Goal: Navigation & Orientation: Find specific page/section

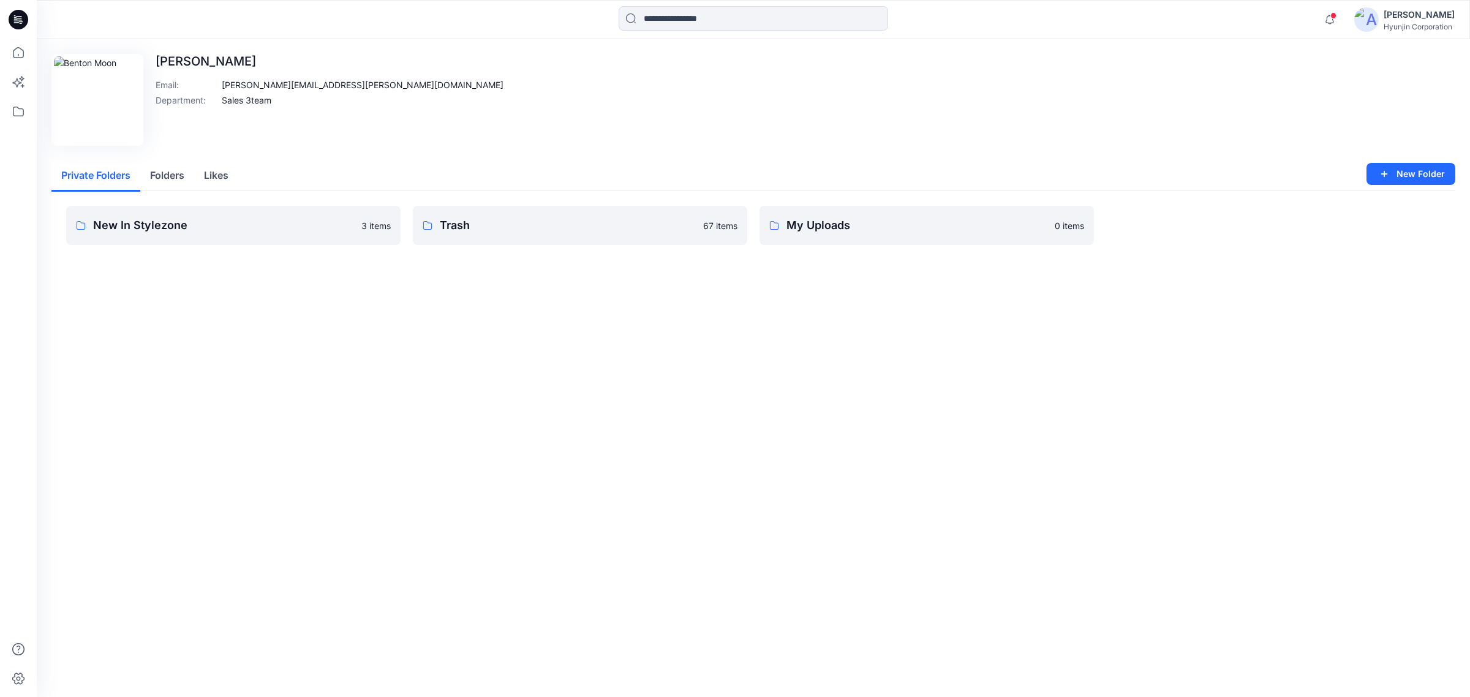
click at [168, 181] on button "Folders" at bounding box center [167, 175] width 54 height 31
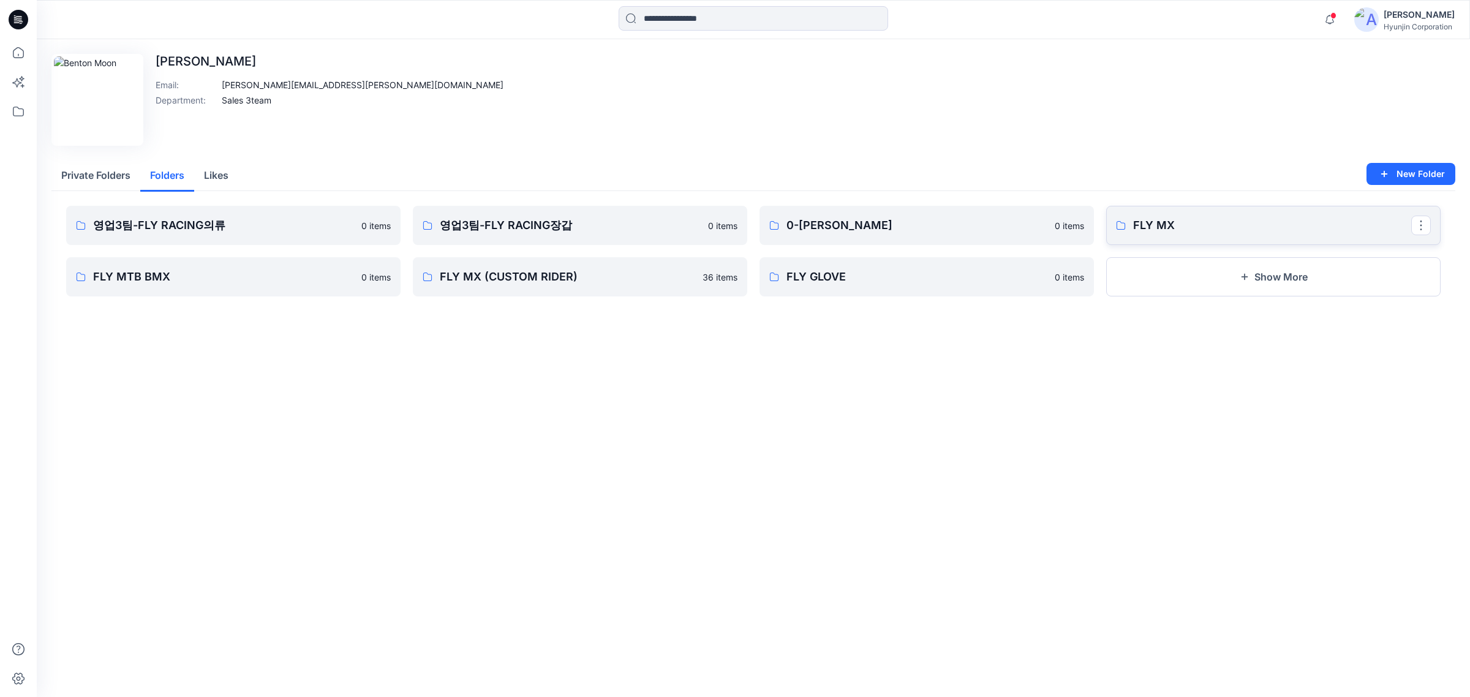
click at [1180, 217] on p "FLY MX" at bounding box center [1272, 225] width 278 height 17
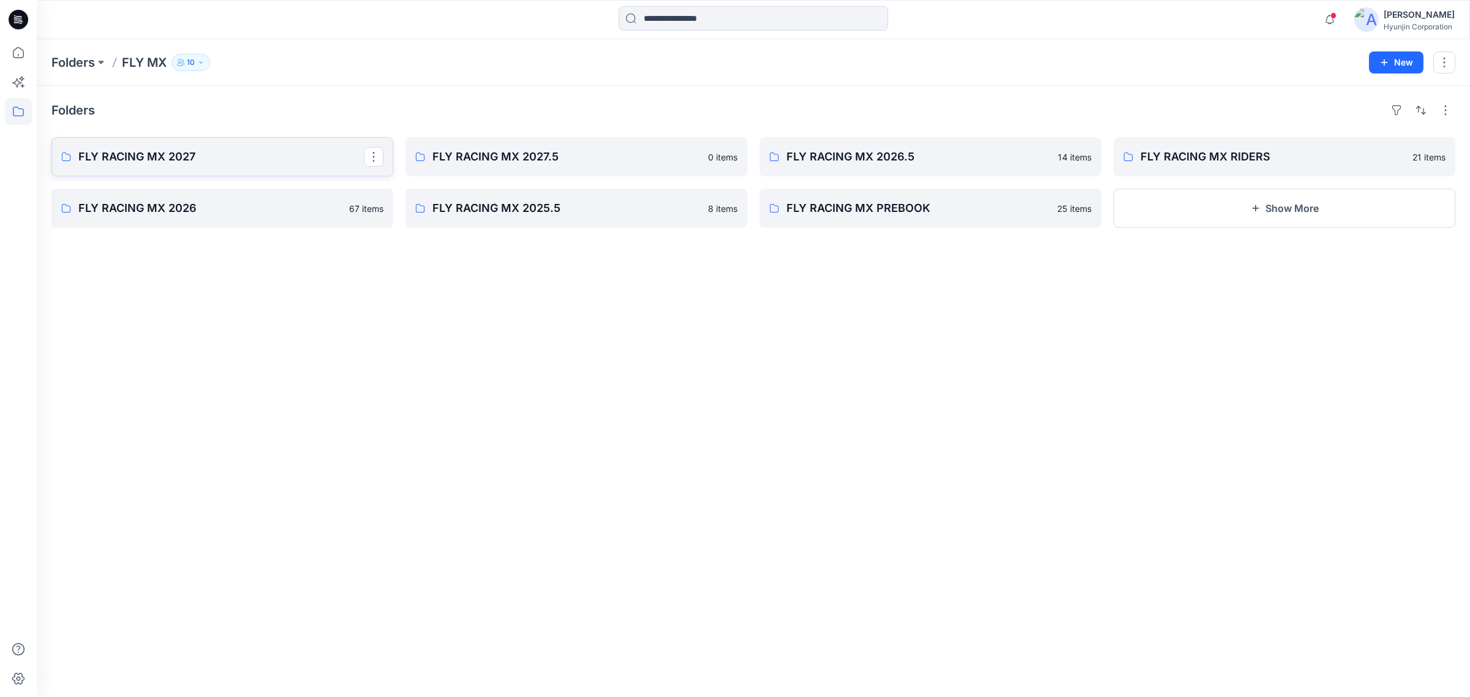
click at [239, 170] on link "FLY RACING MX 2027" at bounding box center [222, 156] width 342 height 39
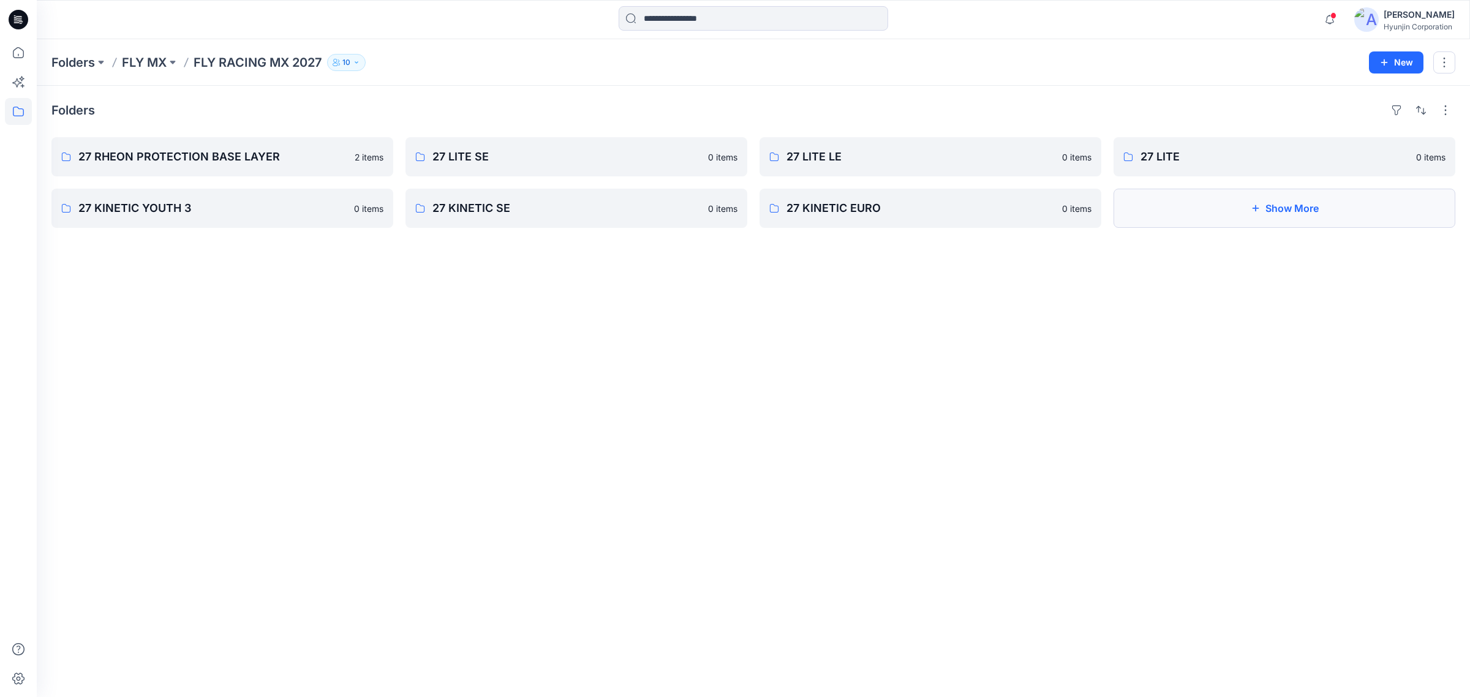
click at [1238, 195] on button "Show More" at bounding box center [1284, 208] width 342 height 39
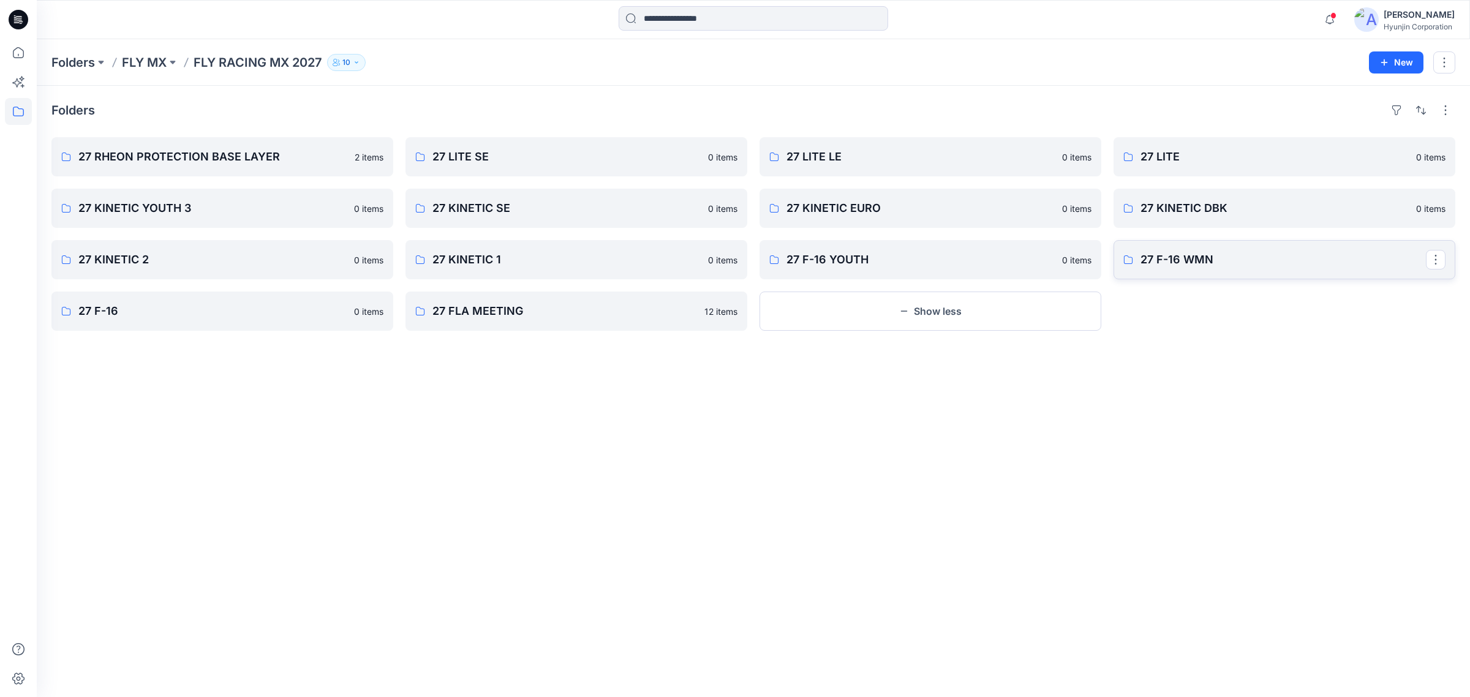
click at [1201, 276] on link "27 F-16 WMN" at bounding box center [1284, 259] width 342 height 39
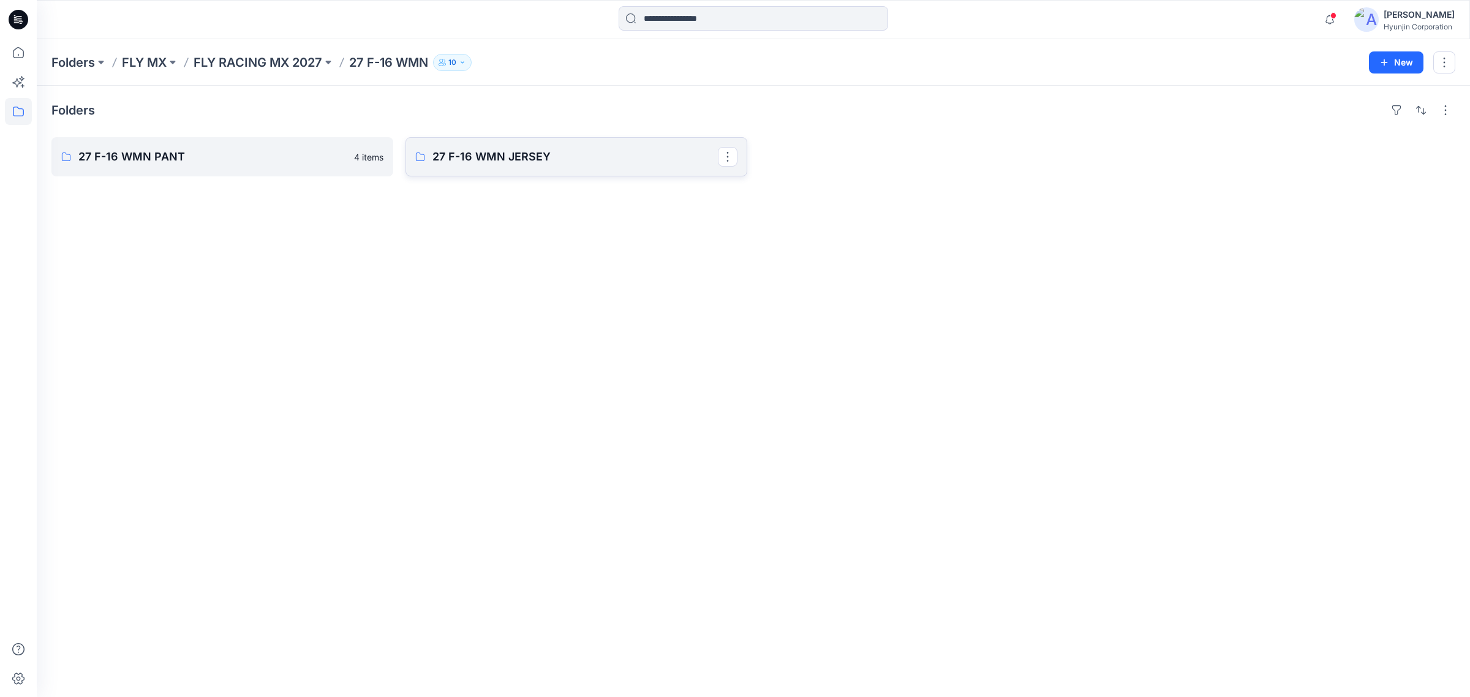
click at [540, 162] on p "27 F-16 WMN JERSEY" at bounding box center [574, 156] width 285 height 17
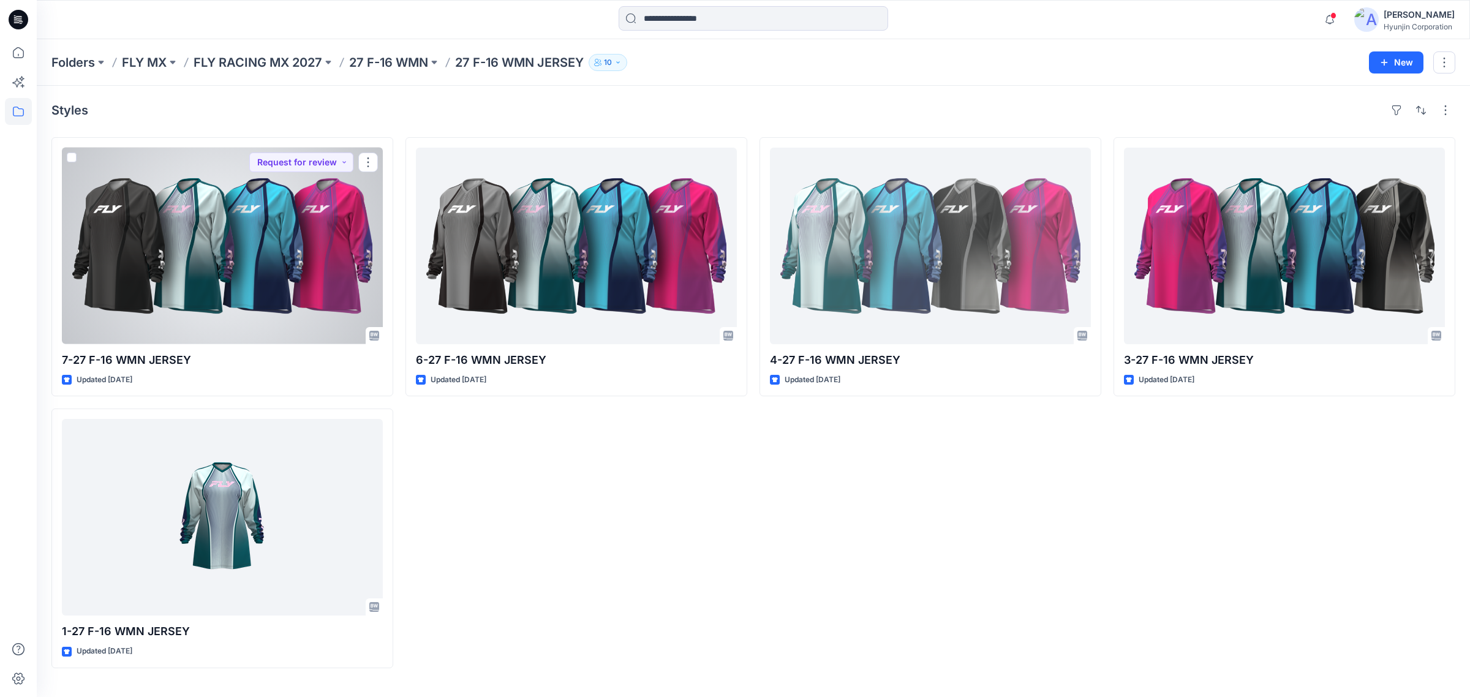
click at [323, 288] on div at bounding box center [222, 246] width 321 height 197
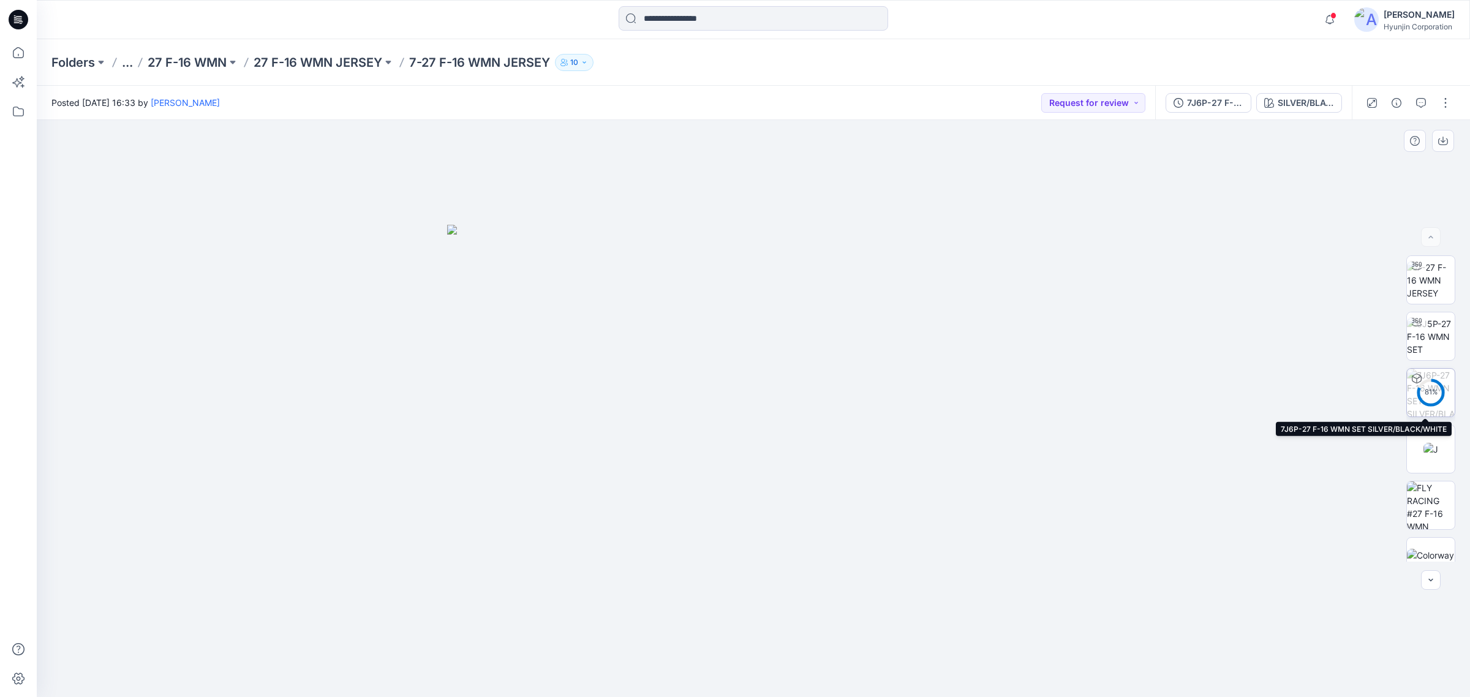
click at [1435, 378] on img at bounding box center [1431, 393] width 48 height 48
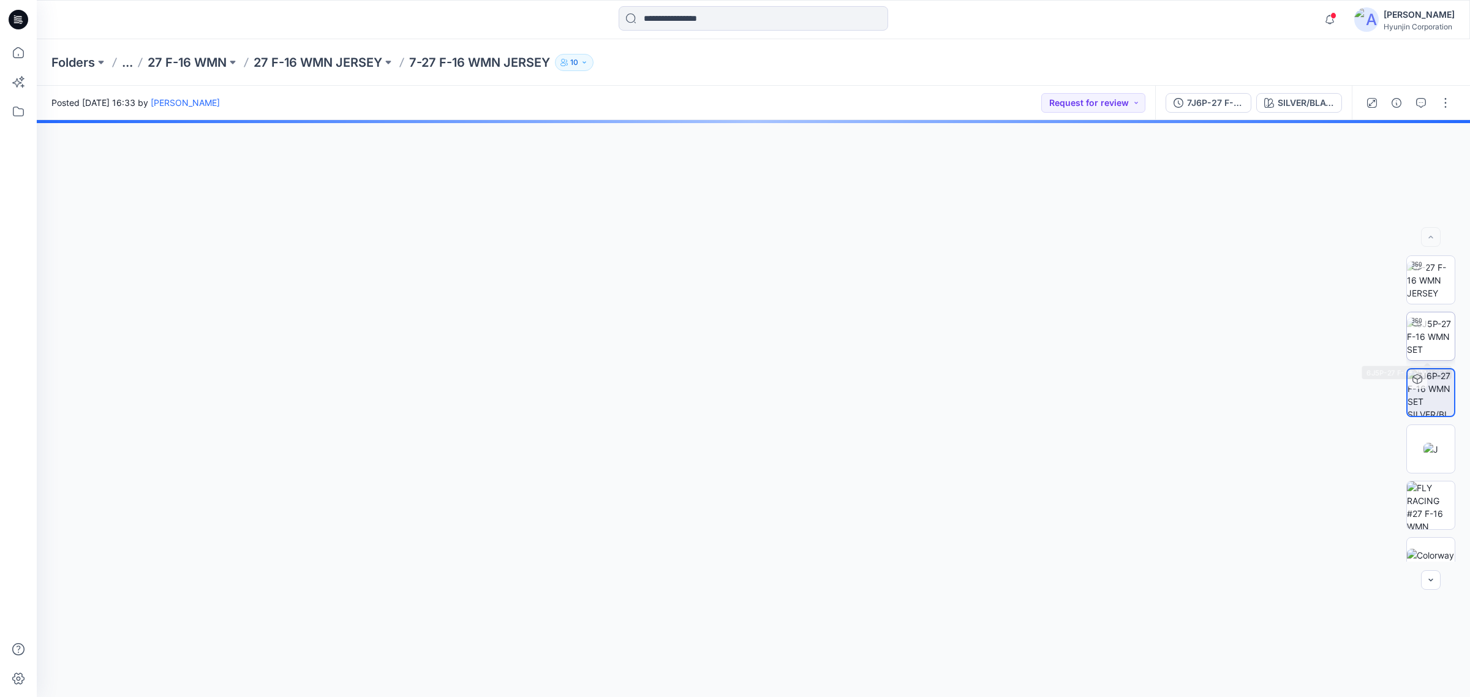
click at [1436, 345] on img at bounding box center [1431, 336] width 48 height 39
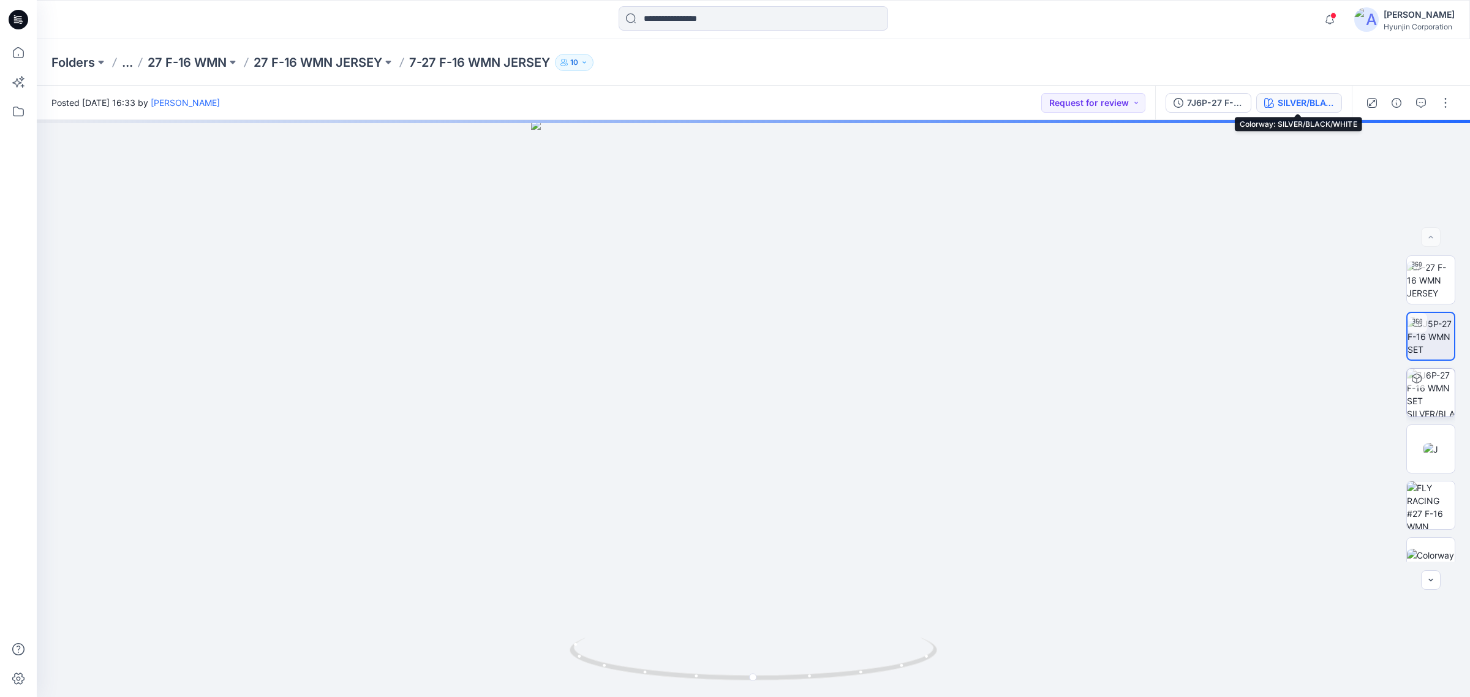
click at [1315, 104] on div "SILVER/BLACK/WHITE" at bounding box center [1305, 102] width 56 height 13
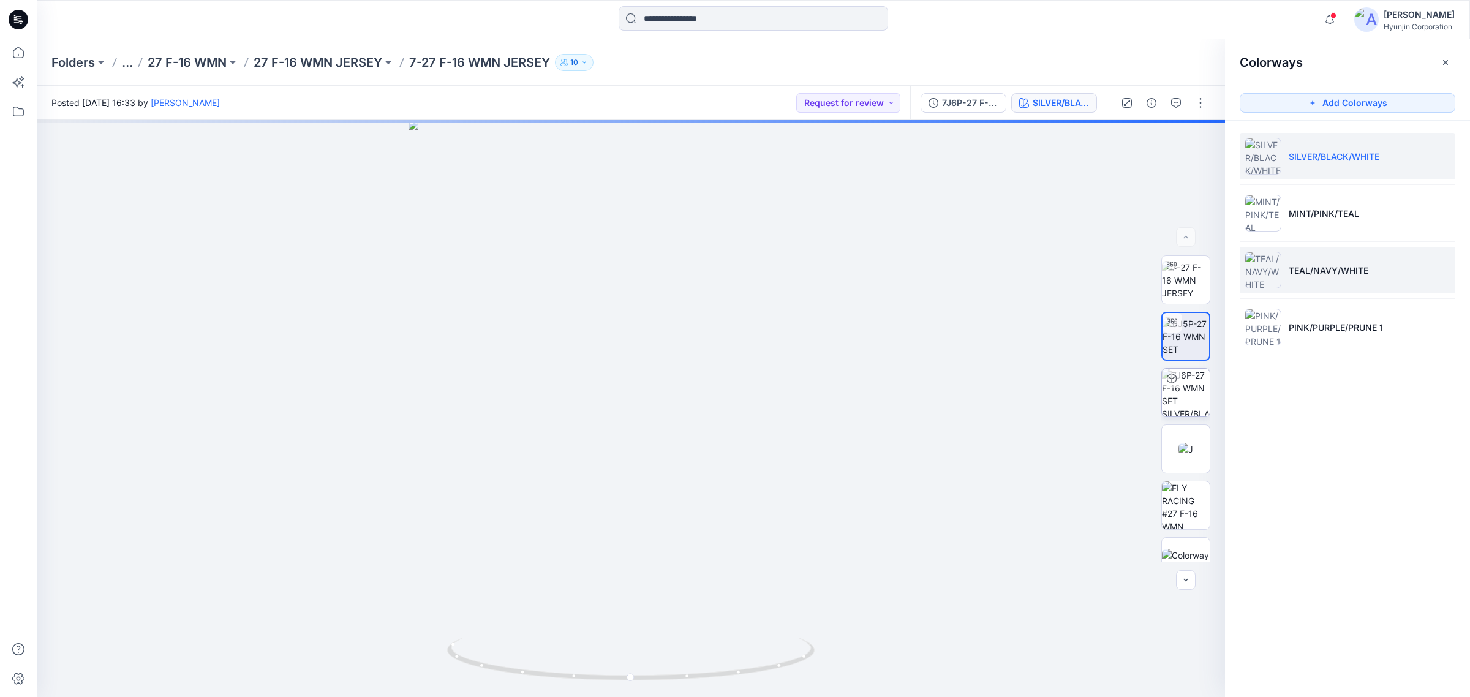
click at [1326, 261] on li "TEAL/NAVY/WHITE" at bounding box center [1347, 270] width 216 height 47
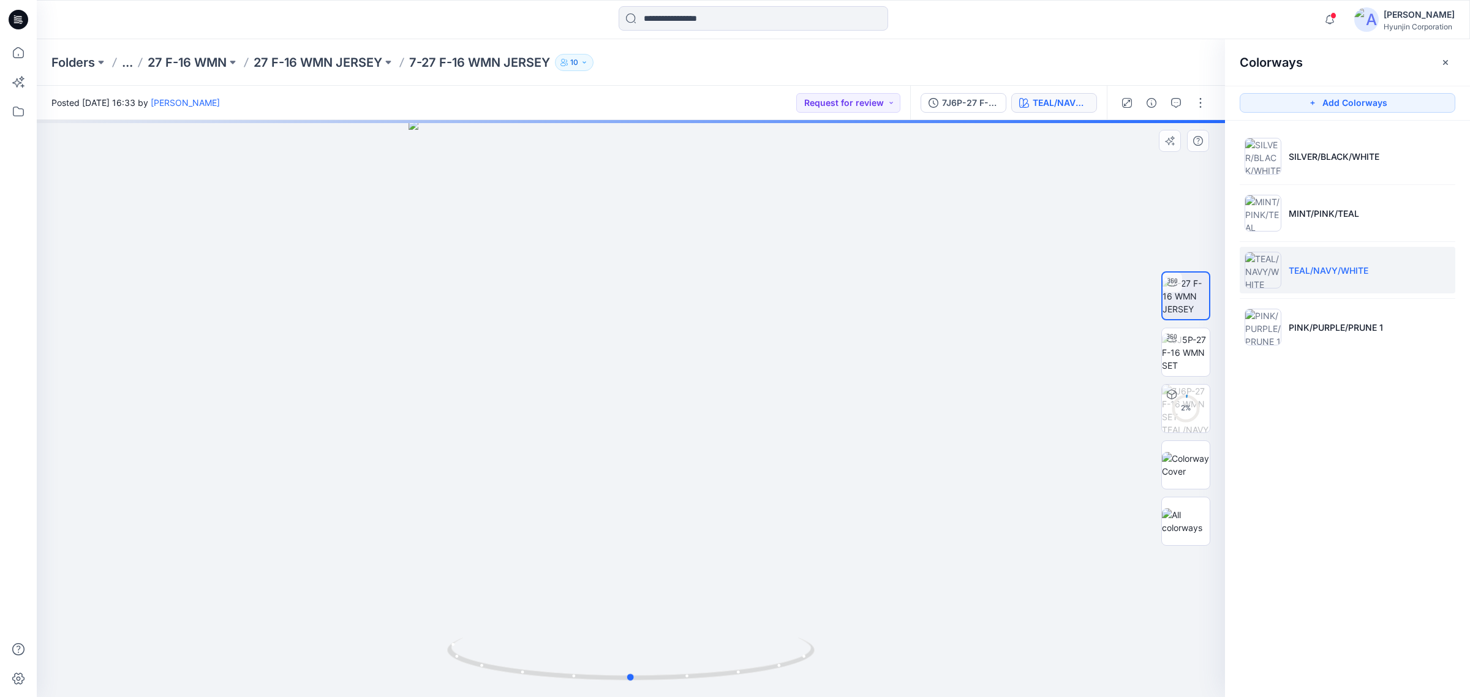
drag, startPoint x: 680, startPoint y: 556, endPoint x: 654, endPoint y: 552, distance: 26.1
click at [668, 557] on div at bounding box center [631, 408] width 1188 height 577
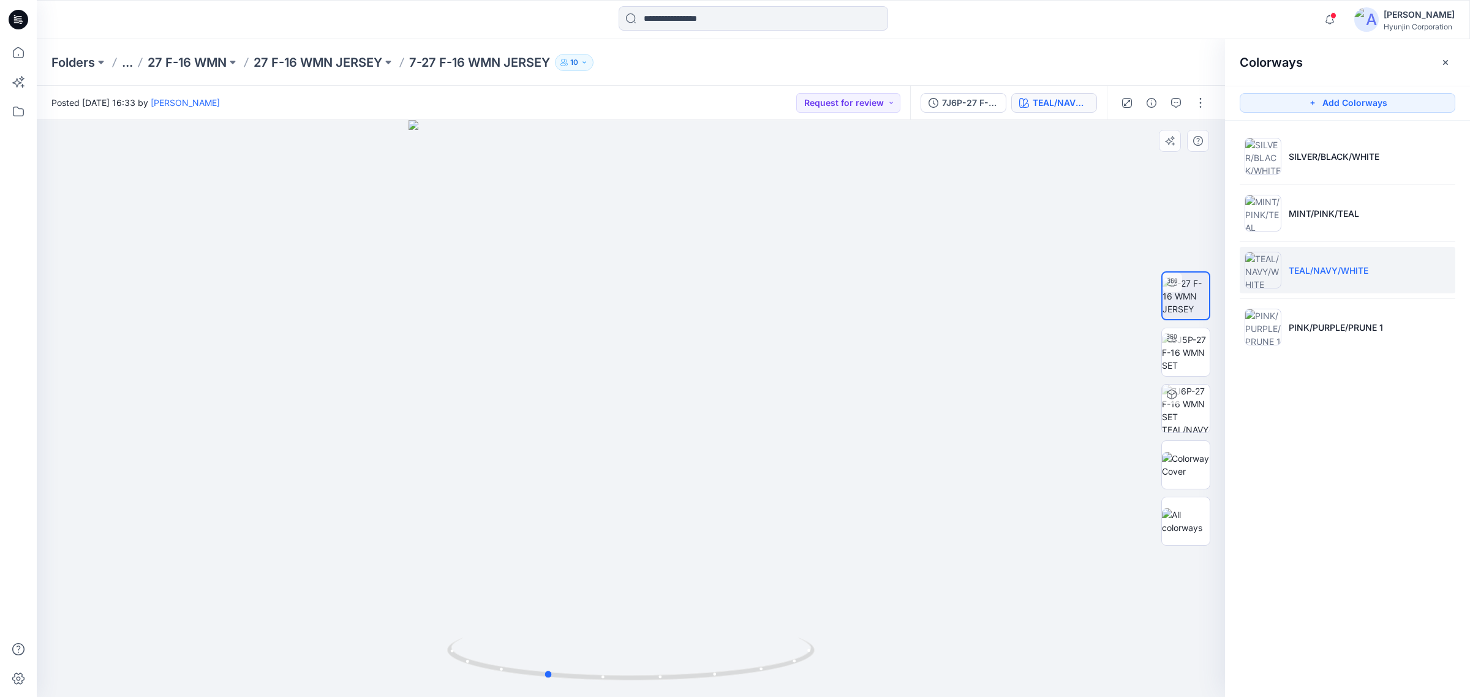
drag, startPoint x: 715, startPoint y: 565, endPoint x: 642, endPoint y: 565, distance: 72.9
click at [642, 565] on div at bounding box center [631, 408] width 1188 height 577
drag, startPoint x: 626, startPoint y: 510, endPoint x: 664, endPoint y: 503, distance: 39.2
click at [664, 503] on div at bounding box center [631, 408] width 1188 height 577
click at [1191, 365] on img at bounding box center [1186, 352] width 48 height 39
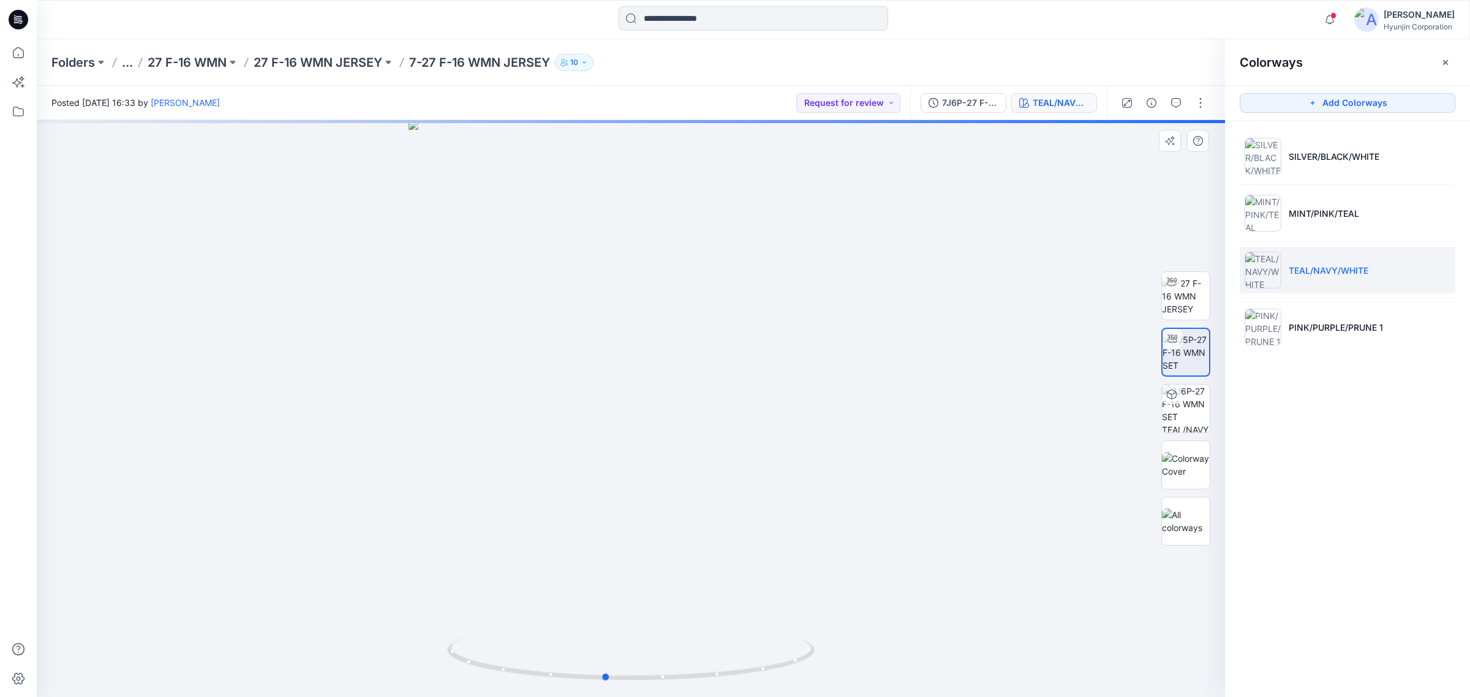
drag, startPoint x: 692, startPoint y: 607, endPoint x: 666, endPoint y: 598, distance: 27.1
click at [666, 598] on div at bounding box center [631, 408] width 1188 height 577
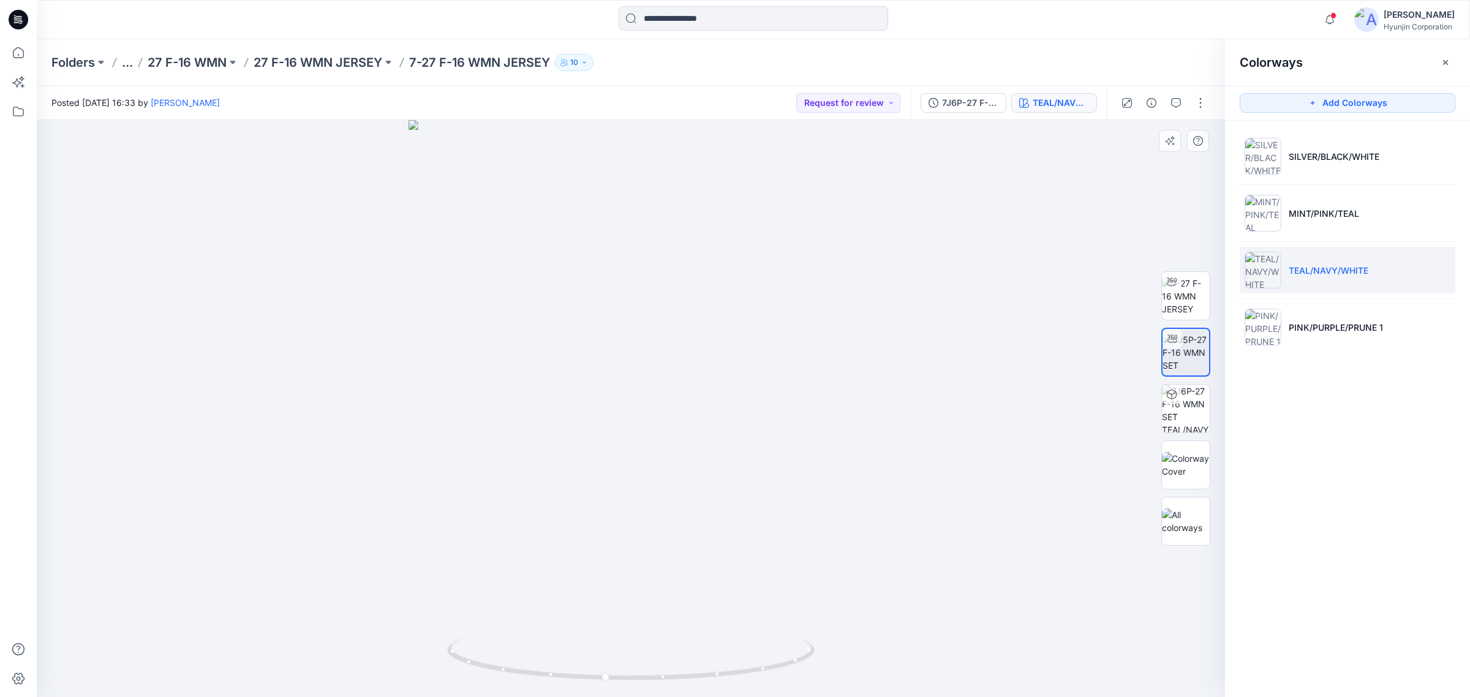
click at [259, 487] on div at bounding box center [631, 408] width 1188 height 577
drag, startPoint x: 750, startPoint y: 640, endPoint x: 614, endPoint y: 641, distance: 136.0
click at [614, 641] on icon at bounding box center [632, 661] width 371 height 46
